Goal: Task Accomplishment & Management: Use online tool/utility

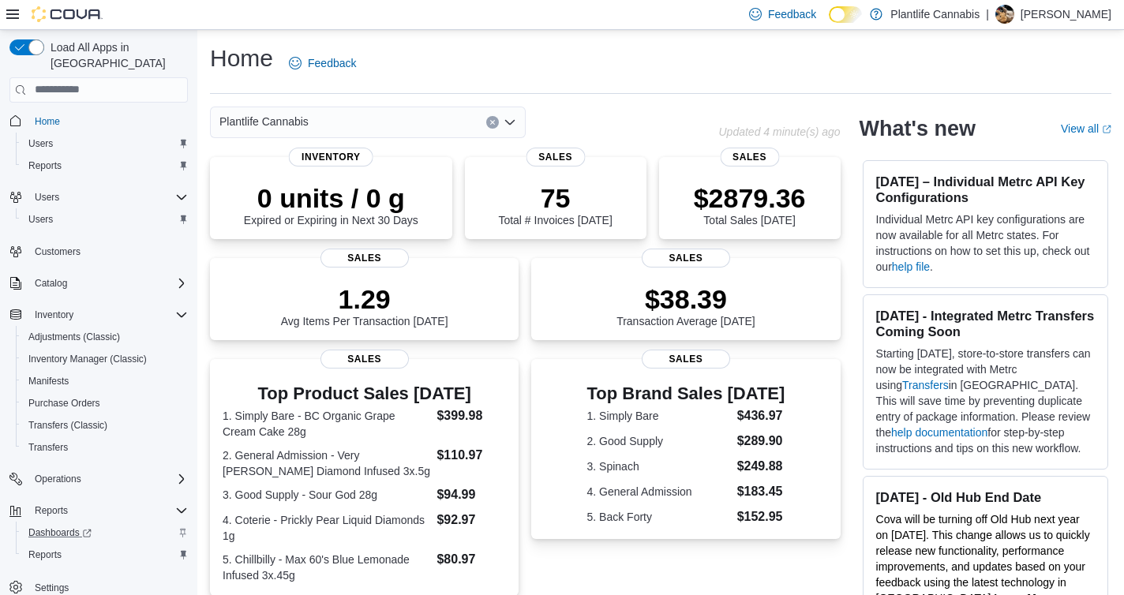
scroll to position [6, 0]
click at [81, 349] on span "Inventory Manager (Classic)" at bounding box center [87, 355] width 118 height 13
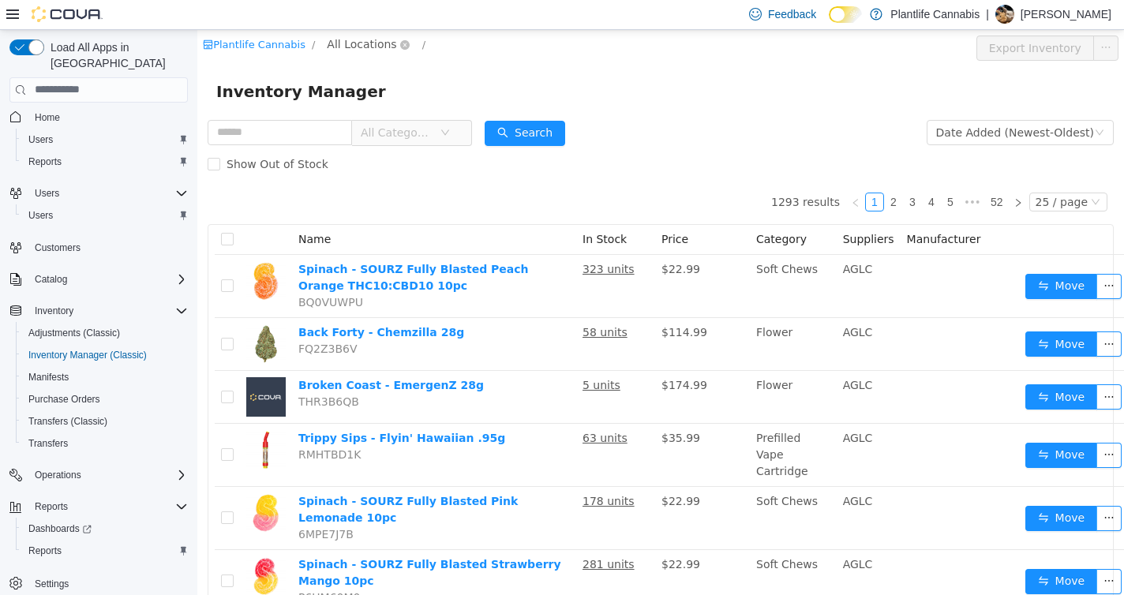
click at [371, 39] on span "All Locations" at bounding box center [361, 43] width 69 height 17
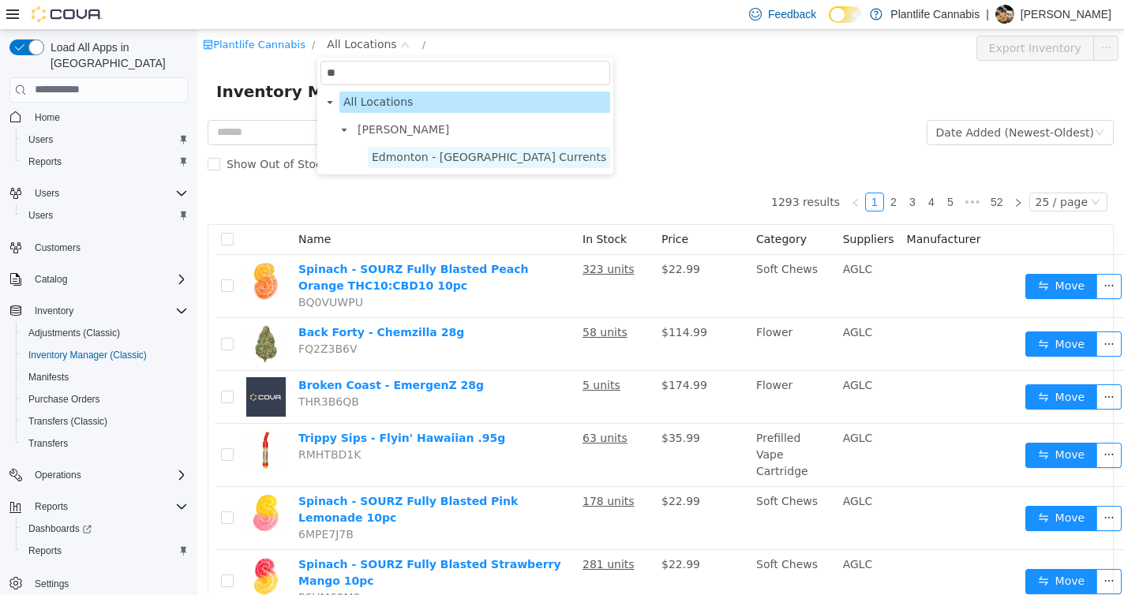
type input "**"
click at [445, 150] on span "Edmonton - [GEOGRAPHIC_DATA] Currents" at bounding box center [489, 156] width 235 height 13
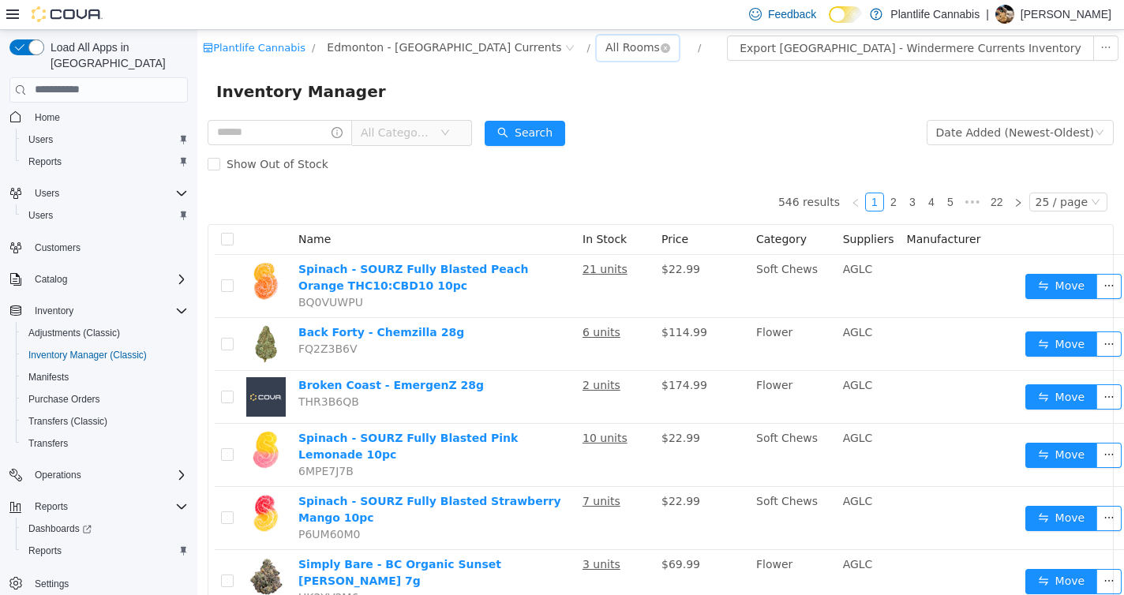
click at [606, 52] on div "All Rooms" at bounding box center [633, 47] width 54 height 24
click at [562, 111] on li "Sales Floor" at bounding box center [578, 104] width 95 height 25
click at [1021, 47] on button "Export Sales Floor Inventory" at bounding box center [1028, 47] width 182 height 25
